Goal: Contribute content

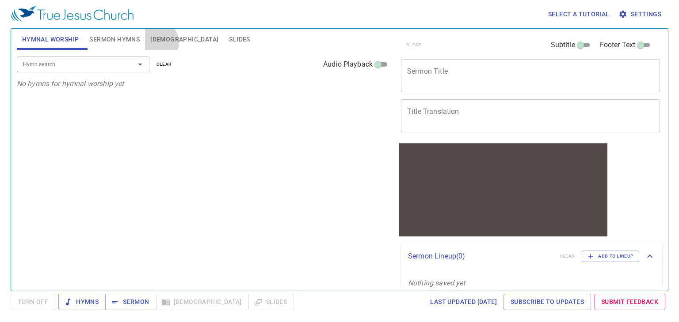
click at [159, 43] on span "[DEMOGRAPHIC_DATA]" at bounding box center [184, 39] width 68 height 11
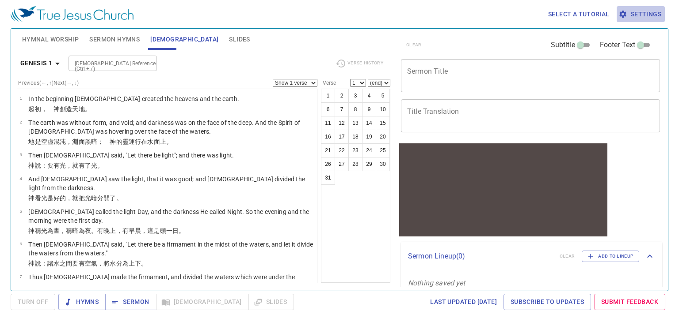
click at [639, 18] on span "Settings" at bounding box center [640, 14] width 41 height 11
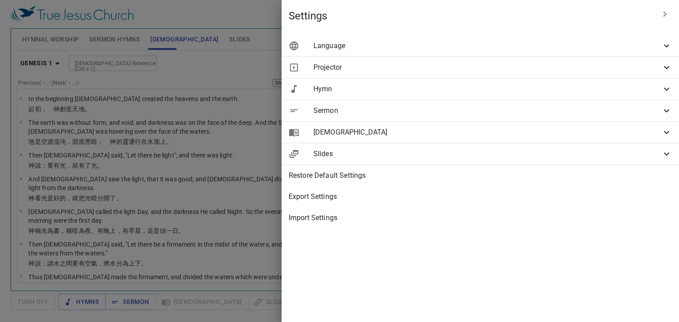
click at [602, 50] on span "Language" at bounding box center [487, 46] width 348 height 11
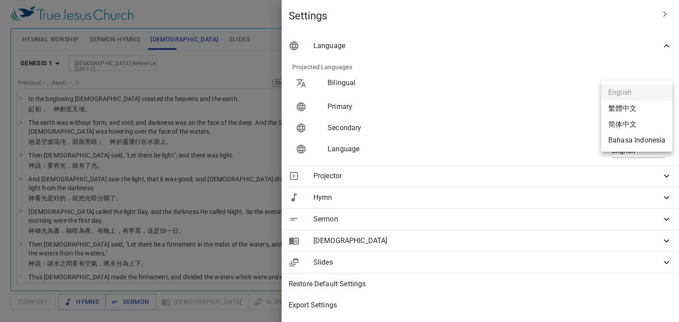
click at [646, 109] on body "Select a tutorial Settings Hymnal Worship Sermon Hymns [DEMOGRAPHIC_DATA] Slide…" at bounding box center [339, 161] width 679 height 322
click at [645, 136] on li "Bahasa Indonesia" at bounding box center [636, 141] width 71 height 16
type input "id"
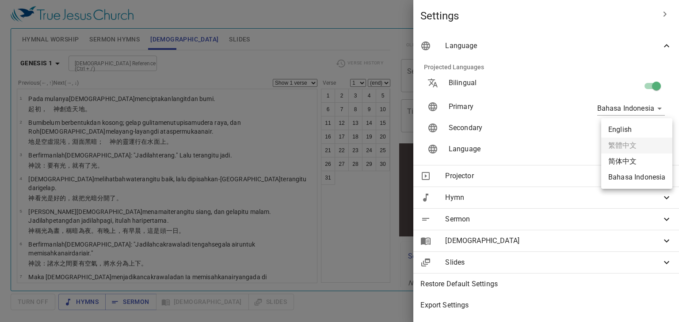
click at [644, 129] on body "Select a tutorial Settings Hymnal Worship Sermon Hymns [DEMOGRAPHIC_DATA] Slide…" at bounding box center [339, 161] width 679 height 322
click at [649, 86] on div at bounding box center [339, 161] width 679 height 322
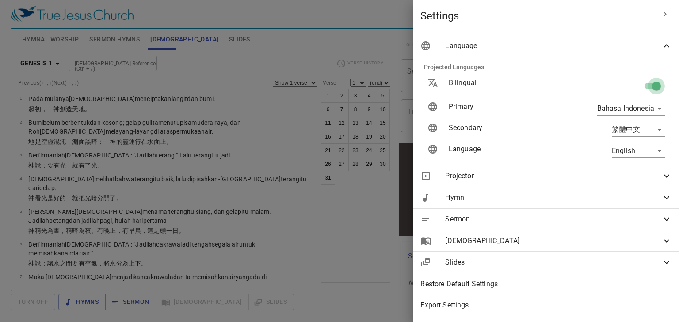
click at [649, 86] on input "checkbox" at bounding box center [656, 88] width 50 height 17
checkbox input "false"
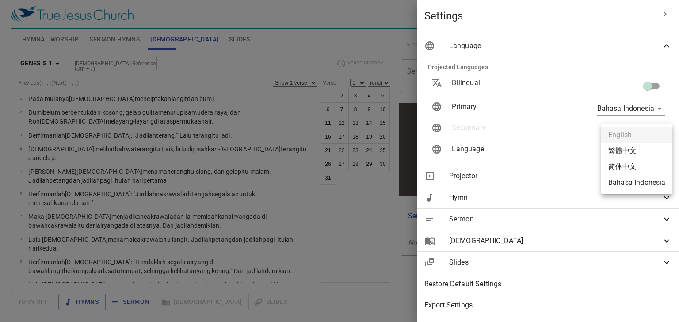
click at [648, 147] on body "Select a tutorial Settings Hymnal Worship Sermon Hymns [DEMOGRAPHIC_DATA] Slide…" at bounding box center [339, 161] width 679 height 322
click at [637, 182] on li "Bahasa Indonesia" at bounding box center [636, 183] width 71 height 16
type input "id"
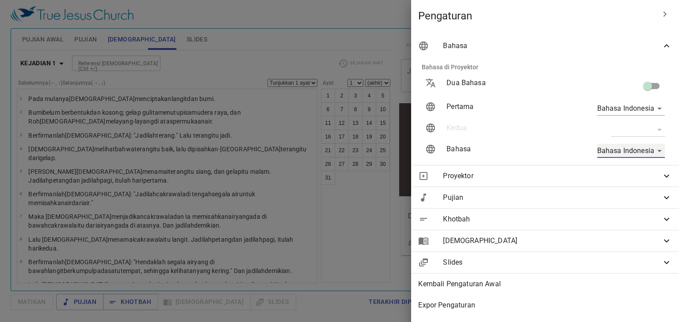
scroll to position [25, 0]
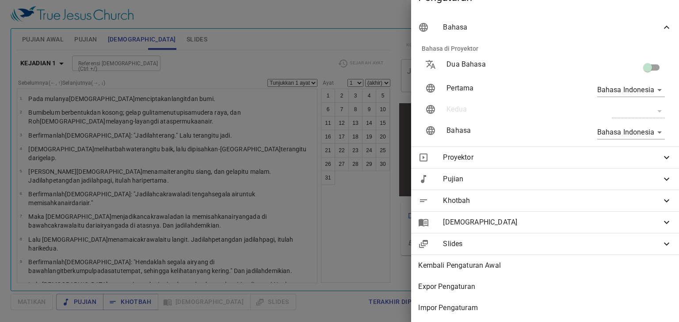
click at [389, 258] on div at bounding box center [339, 161] width 679 height 322
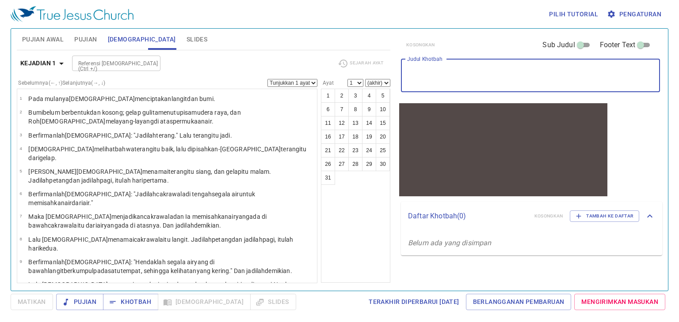
click at [452, 75] on textarea "Judul Khotbah" at bounding box center [530, 75] width 247 height 17
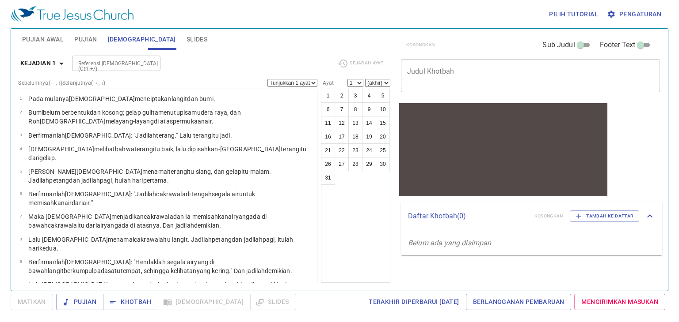
click at [527, 136] on div at bounding box center [503, 142] width 208 height 61
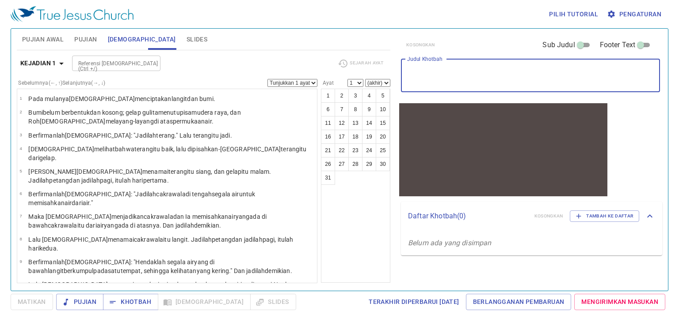
click at [497, 78] on textarea "Judul Khotbah" at bounding box center [530, 75] width 247 height 17
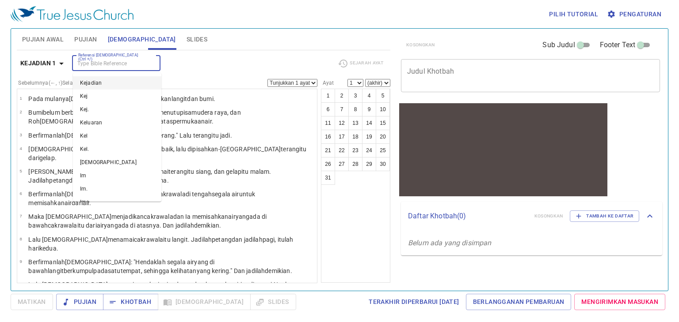
click at [110, 64] on input "Referensi [DEMOGRAPHIC_DATA] (Ctrl +/)" at bounding box center [109, 63] width 68 height 10
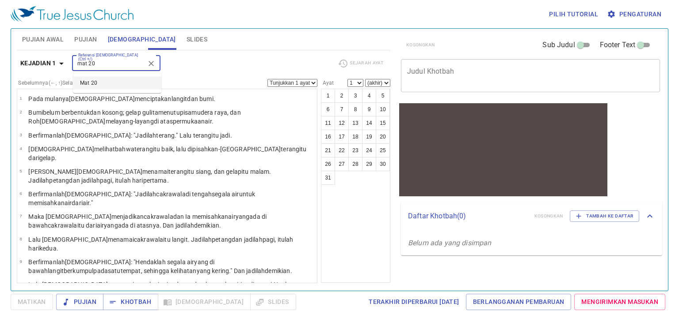
type input "mat 20"
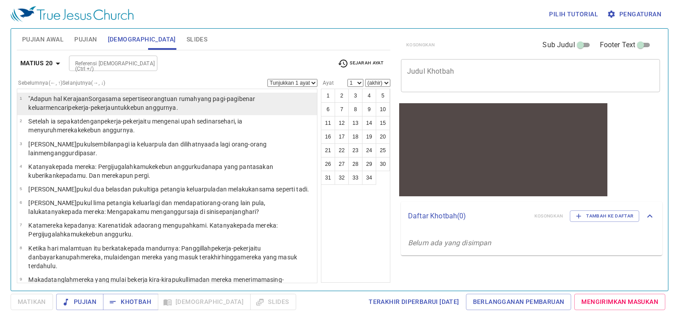
click at [111, 104] on wg2040 "untuk kebun anggurnya ." at bounding box center [144, 107] width 67 height 7
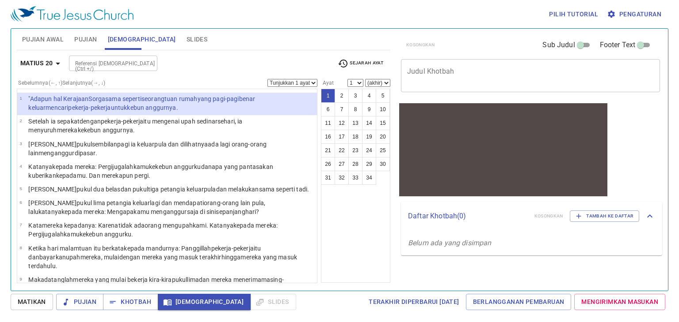
click at [104, 103] on p ""Adapun hal Kerajaan Sorga sama seperti seorang [PERSON_NAME] rumah yang pagi-p…" at bounding box center [171, 104] width 286 height 18
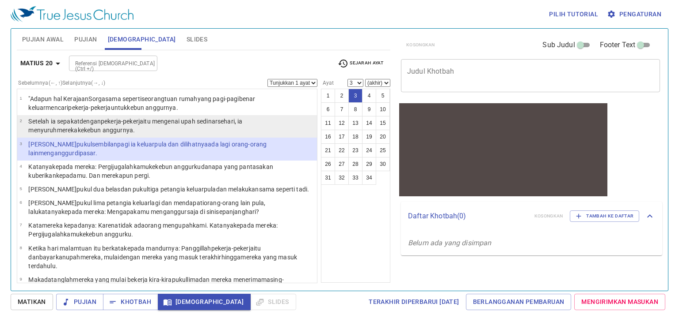
click at [172, 121] on wg2040 "itu mengenai [PERSON_NAME] sehari , ia menyuruh mereka ke kebun anggurnya ." at bounding box center [135, 126] width 214 height 16
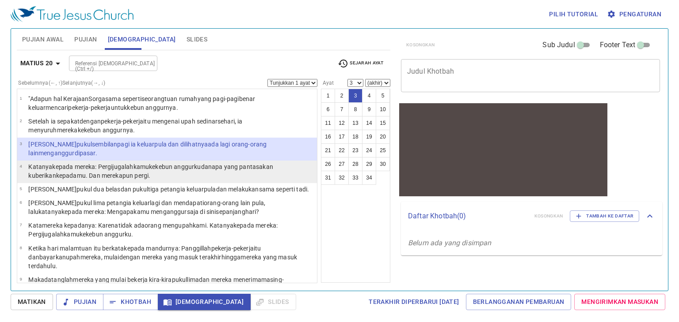
click at [85, 170] on p "Katanya kepada mereka: Pergi jugalah kamu ke kebun anggurku [PERSON_NAME] apa […" at bounding box center [171, 172] width 286 height 18
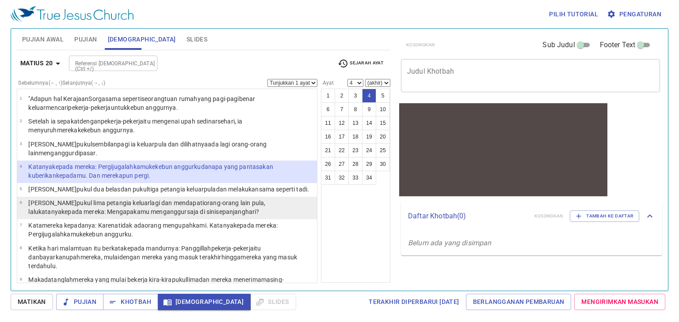
click at [187, 209] on wg692 "saja di sini sepanjang hari ?" at bounding box center [223, 212] width 72 height 7
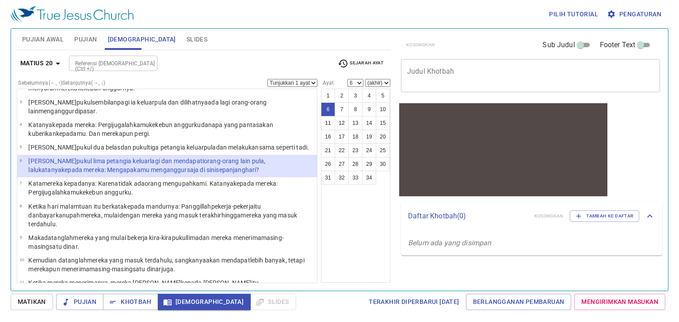
scroll to position [46, 0]
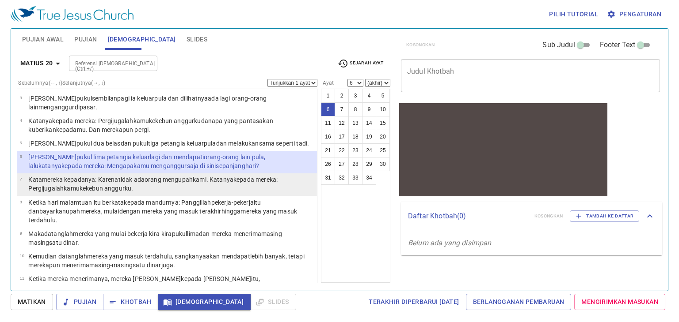
click at [160, 182] on wg3762 "orang mengupah kami . Katanya kepada mereka: Pergi jugalah kamu ke kebun anggur…" at bounding box center [152, 184] width 249 height 16
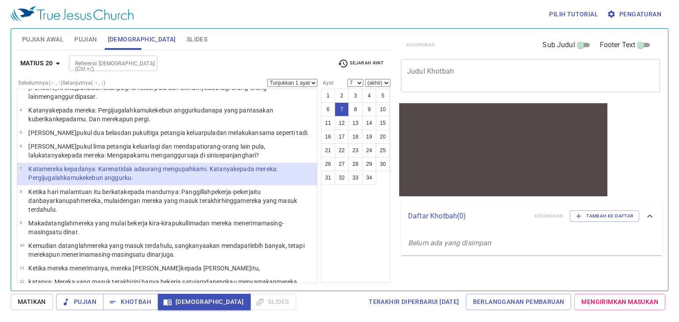
scroll to position [57, 0]
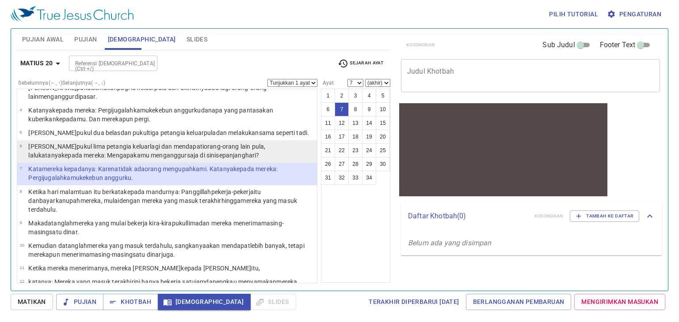
click at [148, 144] on wg1831 "lagi [PERSON_NAME] mendapati orang-orang lain pula , lalu katanya kepada mereka…" at bounding box center [146, 151] width 237 height 16
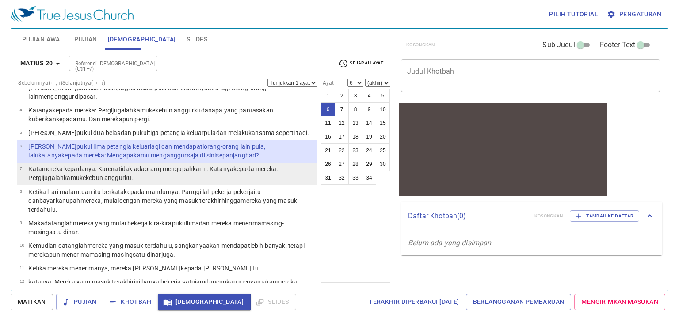
click at [226, 171] on wg2248 ". Katanya kepada mereka: Pergi jugalah kamu ke kebun anggurku ." at bounding box center [152, 174] width 249 height 16
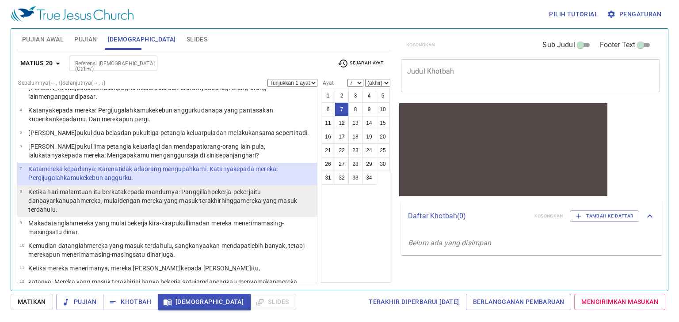
click at [133, 205] on p "Ketika hari [PERSON_NAME] itu berkata kepada mandurnya : Panggillah pekerja-pek…" at bounding box center [171, 201] width 286 height 27
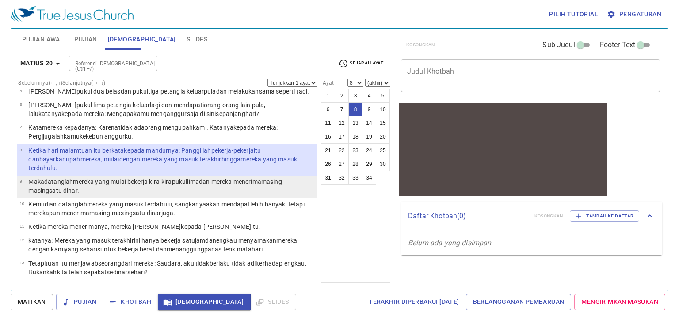
scroll to position [99, 0]
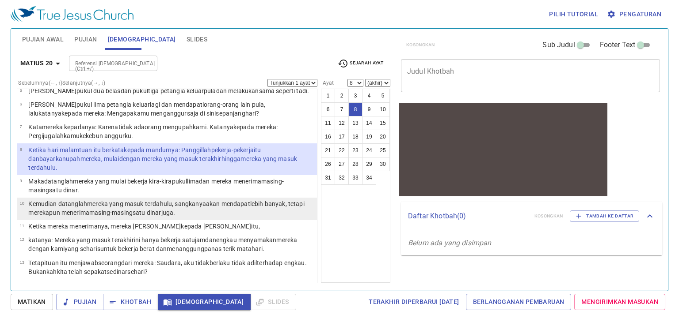
click at [202, 211] on p "Kemudian datanglah mereka yang masuk terdahulu , [PERSON_NAME] akan mendapat le…" at bounding box center [171, 209] width 286 height 18
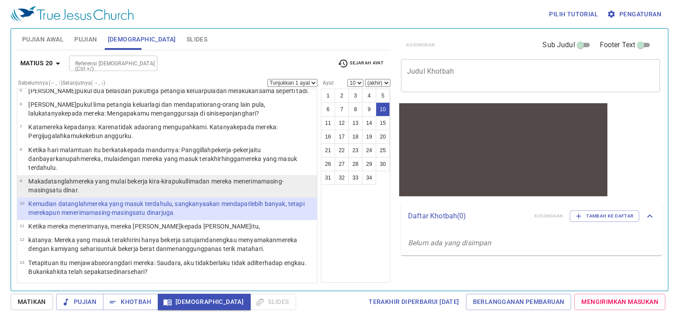
click at [195, 191] on p "Maka datanglah mereka yang mulai bekerja [PERSON_NAME] pukul [PERSON_NAME] mere…" at bounding box center [171, 186] width 286 height 18
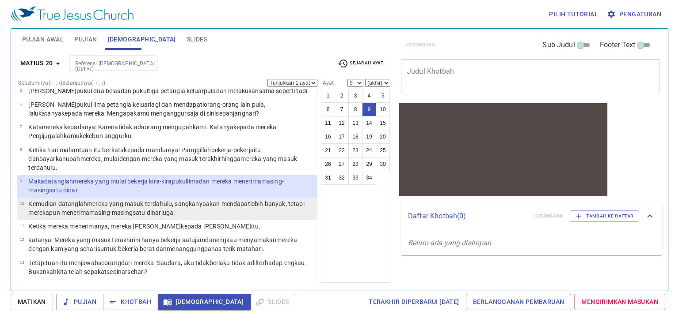
click at [286, 205] on wg2983 "lebih banyak , tetapi merekapun menerima masing-masing satu dinar juga." at bounding box center [166, 209] width 276 height 16
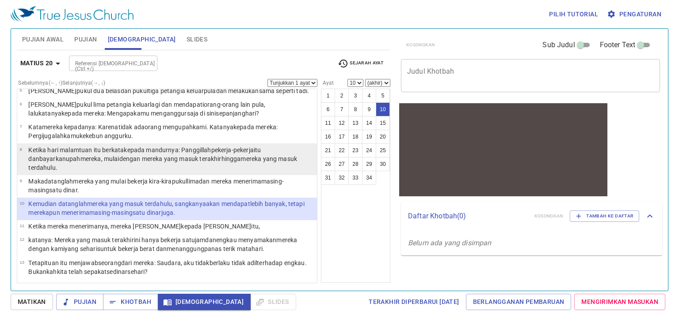
click at [130, 153] on p "Ketika hari [PERSON_NAME] itu berkata kepada mandurnya : Panggillah pekerja-pek…" at bounding box center [171, 159] width 286 height 27
select select "8"
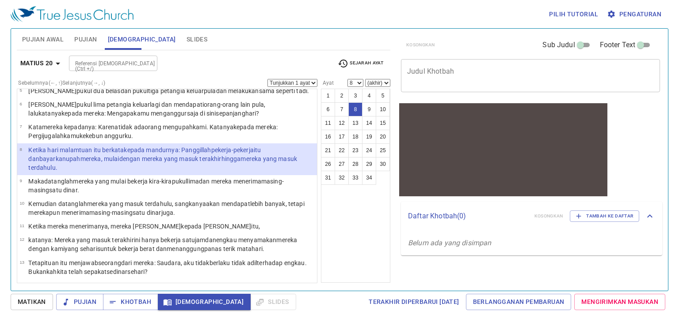
scroll to position [96, 0]
